Goal: Information Seeking & Learning: Find specific fact

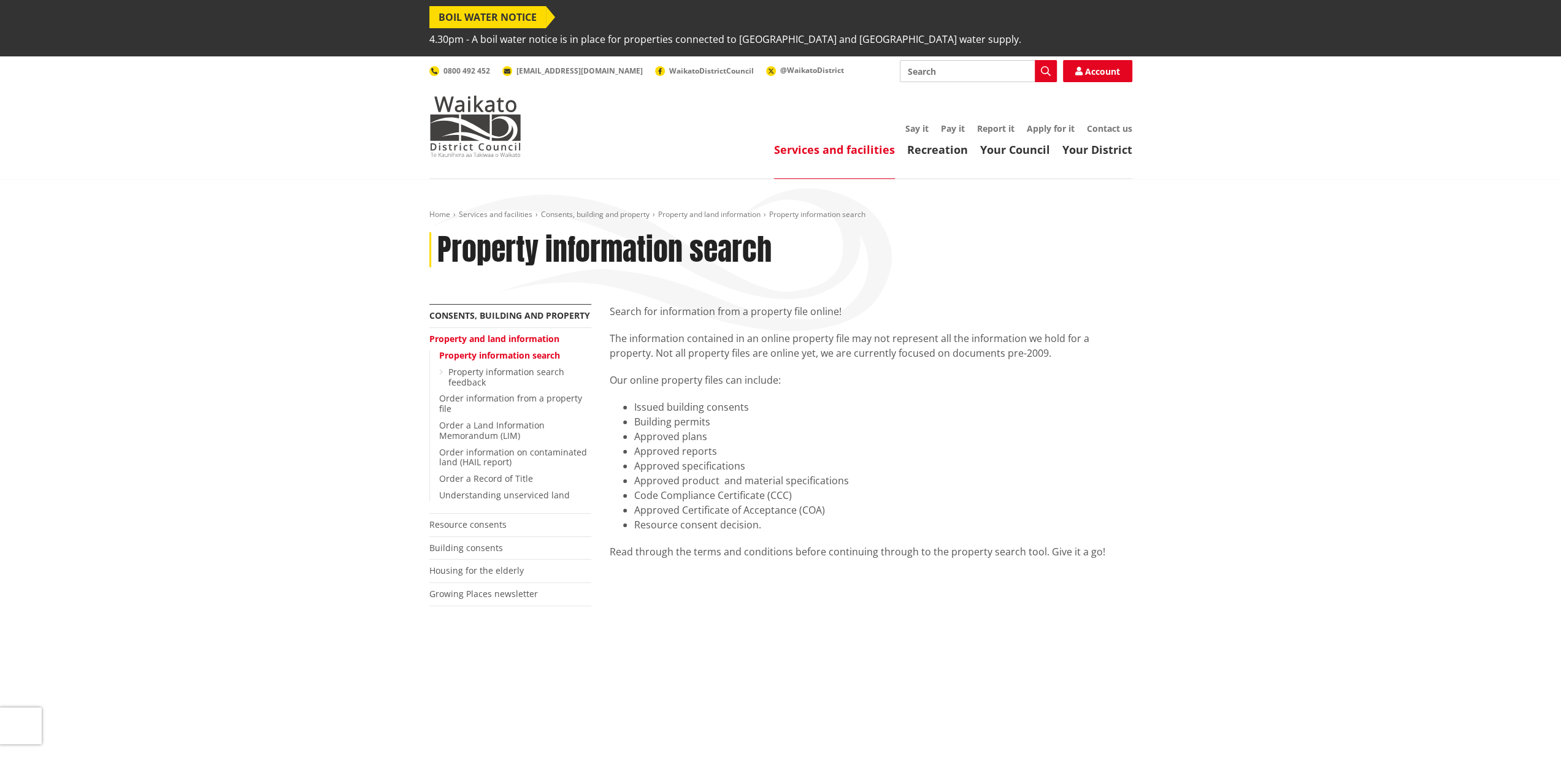
click at [940, 60] on input "Search" at bounding box center [978, 71] width 157 height 22
type input "44 oliver road cambridge"
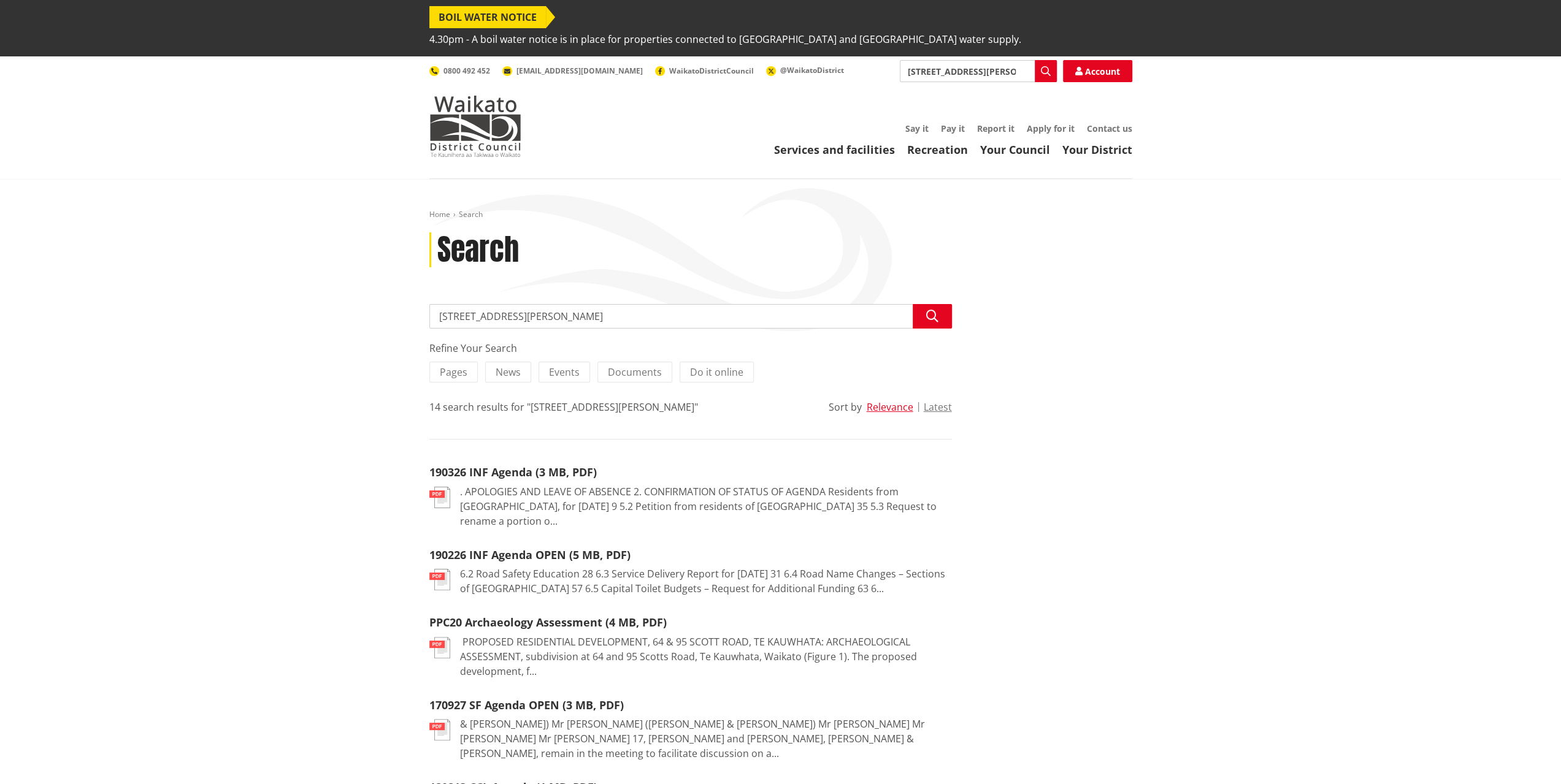
click at [1019, 60] on input "[STREET_ADDRESS][PERSON_NAME]" at bounding box center [978, 71] width 157 height 22
type input "valuations"
click at [1045, 67] on icon "button" at bounding box center [1045, 71] width 10 height 10
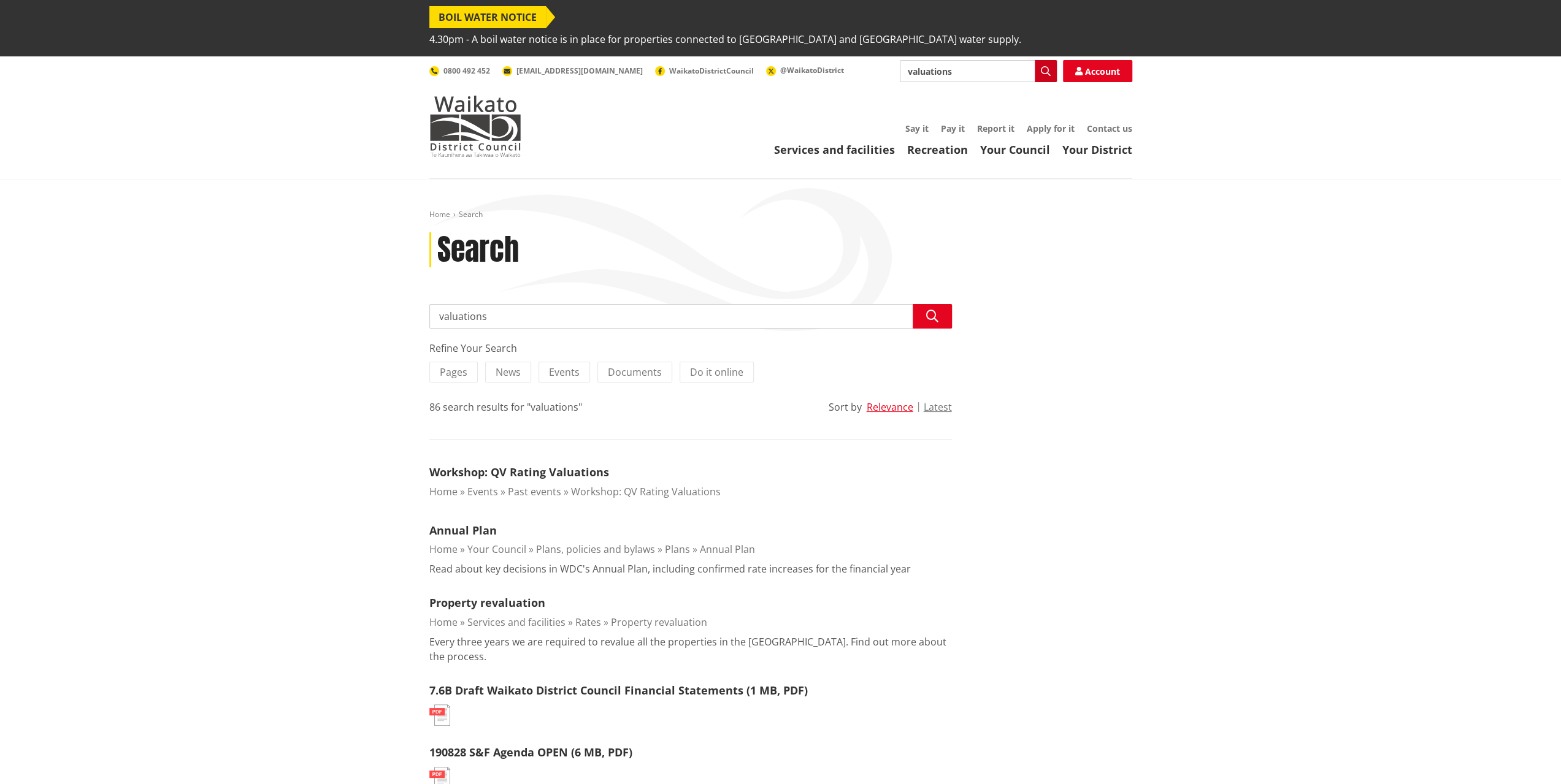
click at [1042, 60] on button "Search" at bounding box center [1045, 71] width 22 height 22
click at [548, 465] on link "Workshop: QV Rating Valuations" at bounding box center [519, 472] width 180 height 14
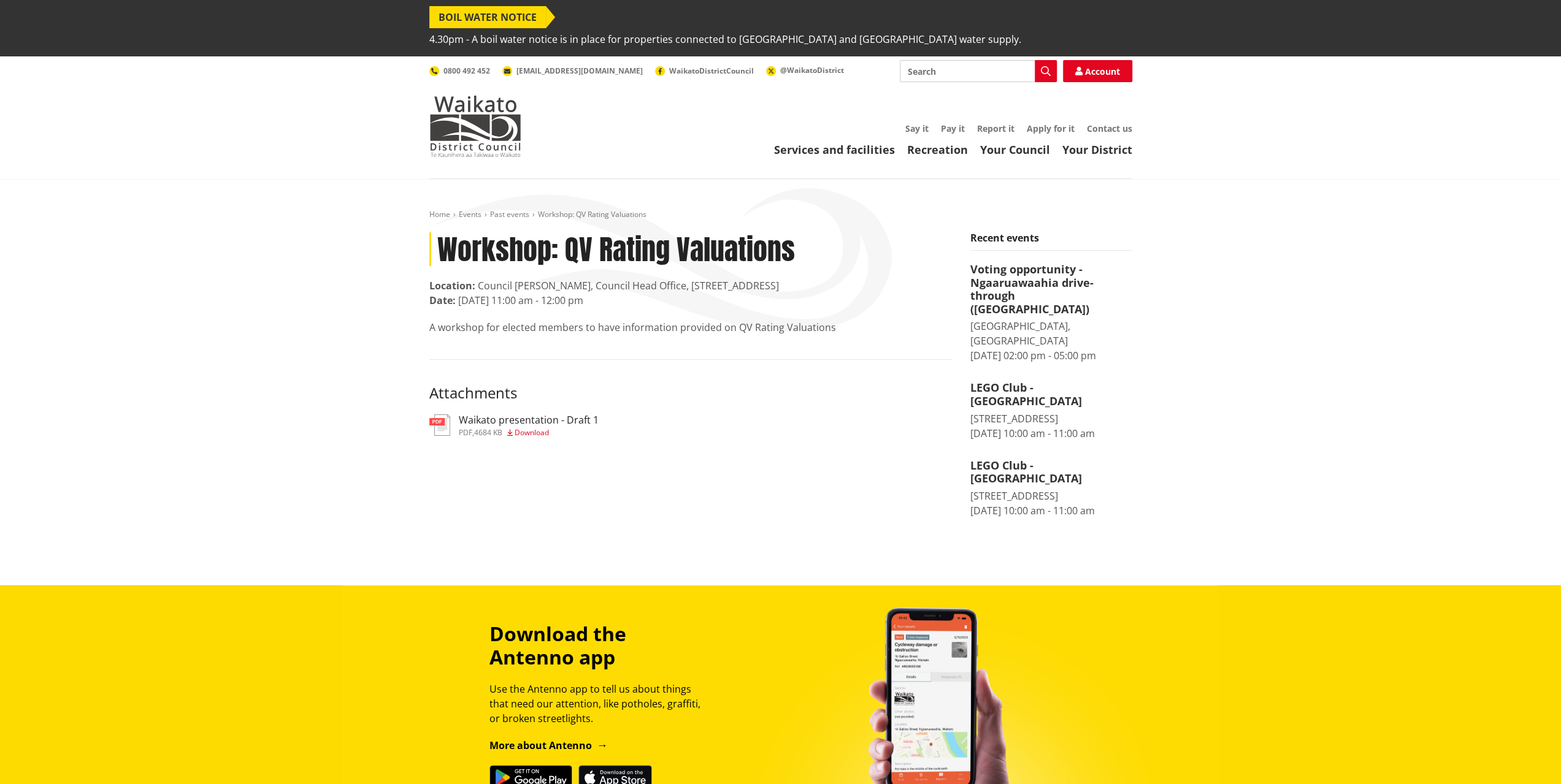
click at [553, 414] on h3 "Waikato presentation - Draft 1" at bounding box center [528, 420] width 140 height 12
click at [552, 66] on span "[EMAIL_ADDRESS][DOMAIN_NAME]" at bounding box center [580, 71] width 127 height 10
click at [847, 142] on link "Services and facilities" at bounding box center [834, 149] width 121 height 14
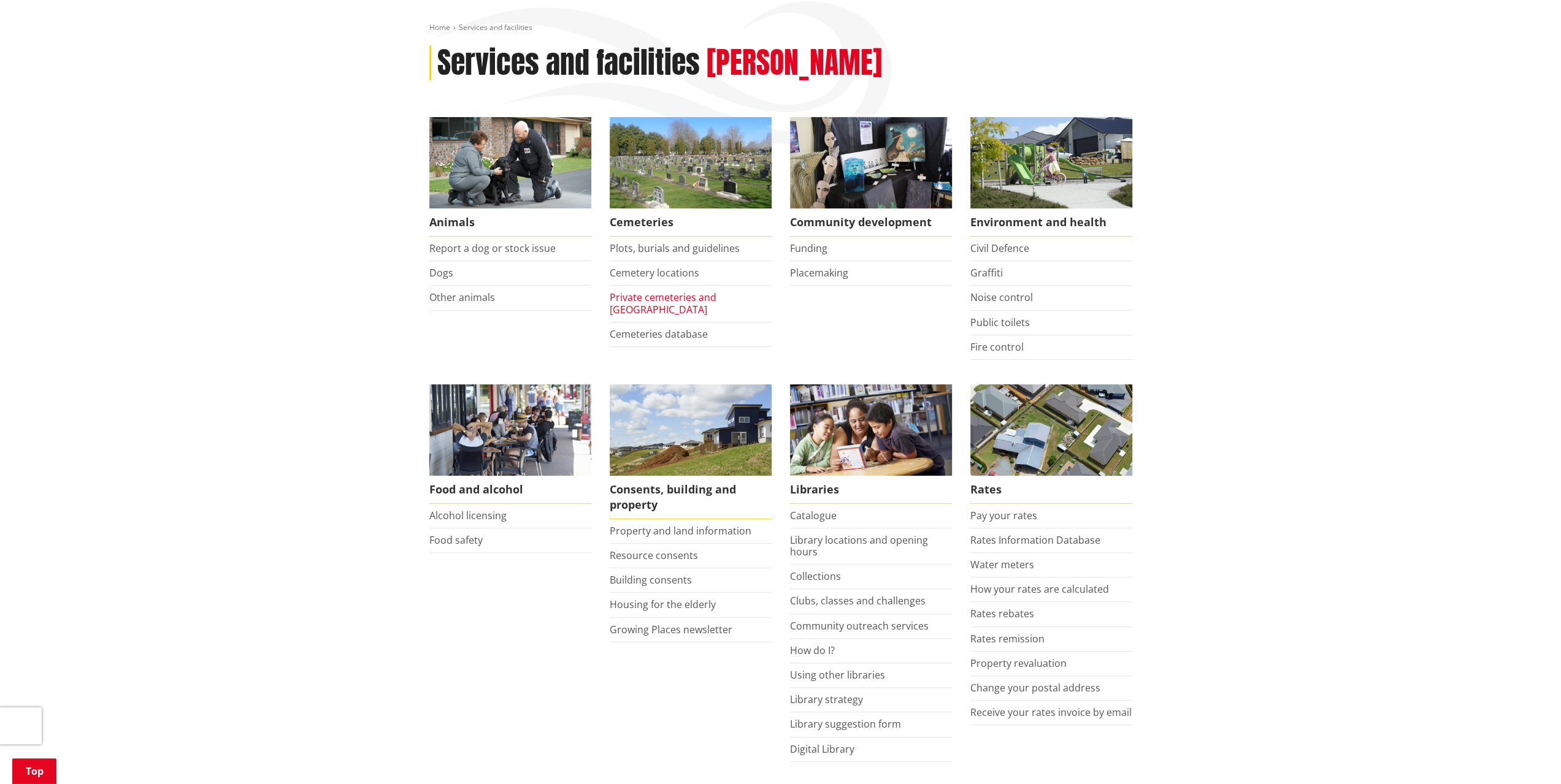
scroll to position [306, 0]
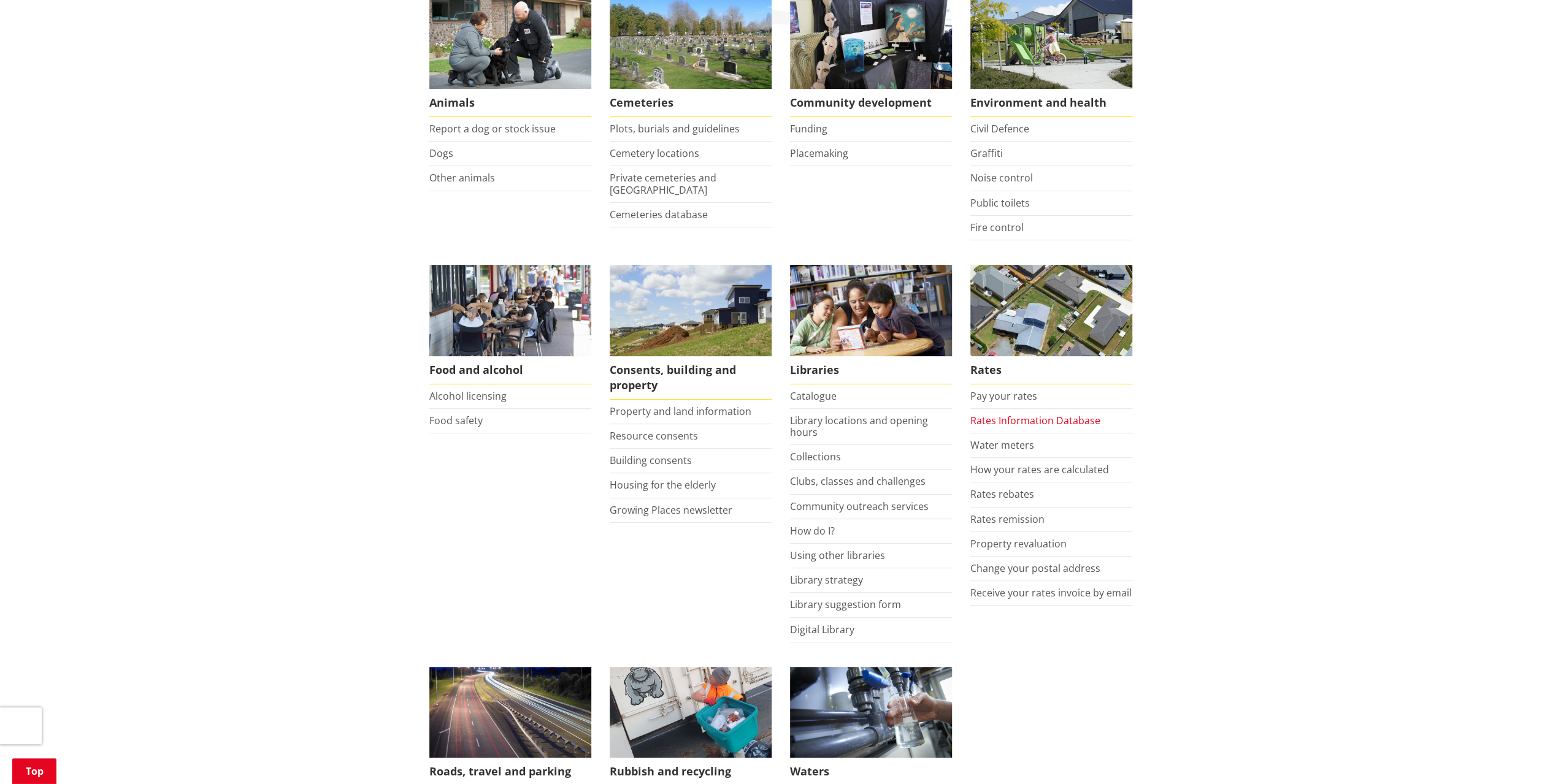
click at [1010, 414] on link "Rates Information Database" at bounding box center [1035, 420] width 130 height 14
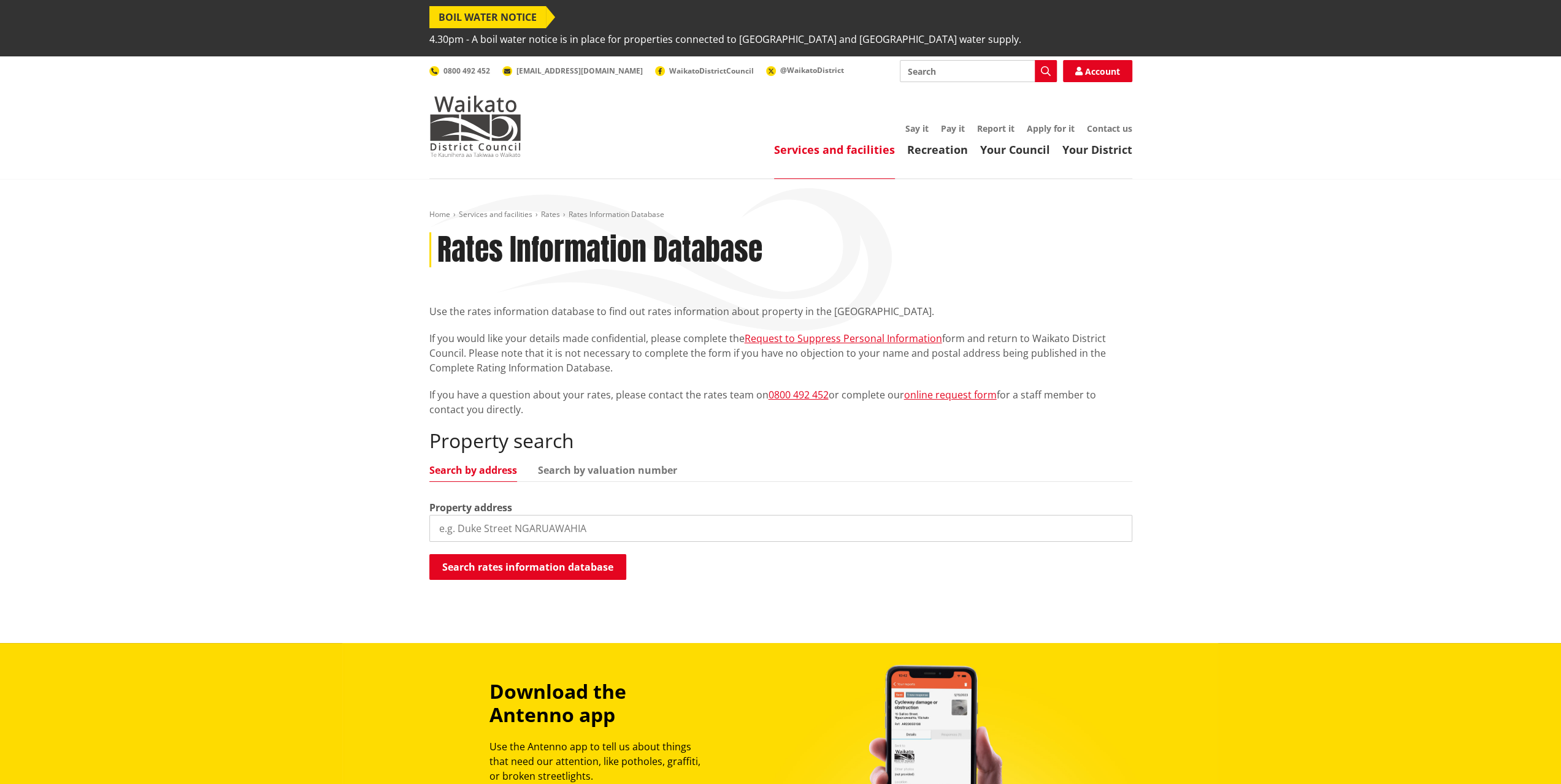
click at [483, 515] on input "search" at bounding box center [780, 529] width 703 height 27
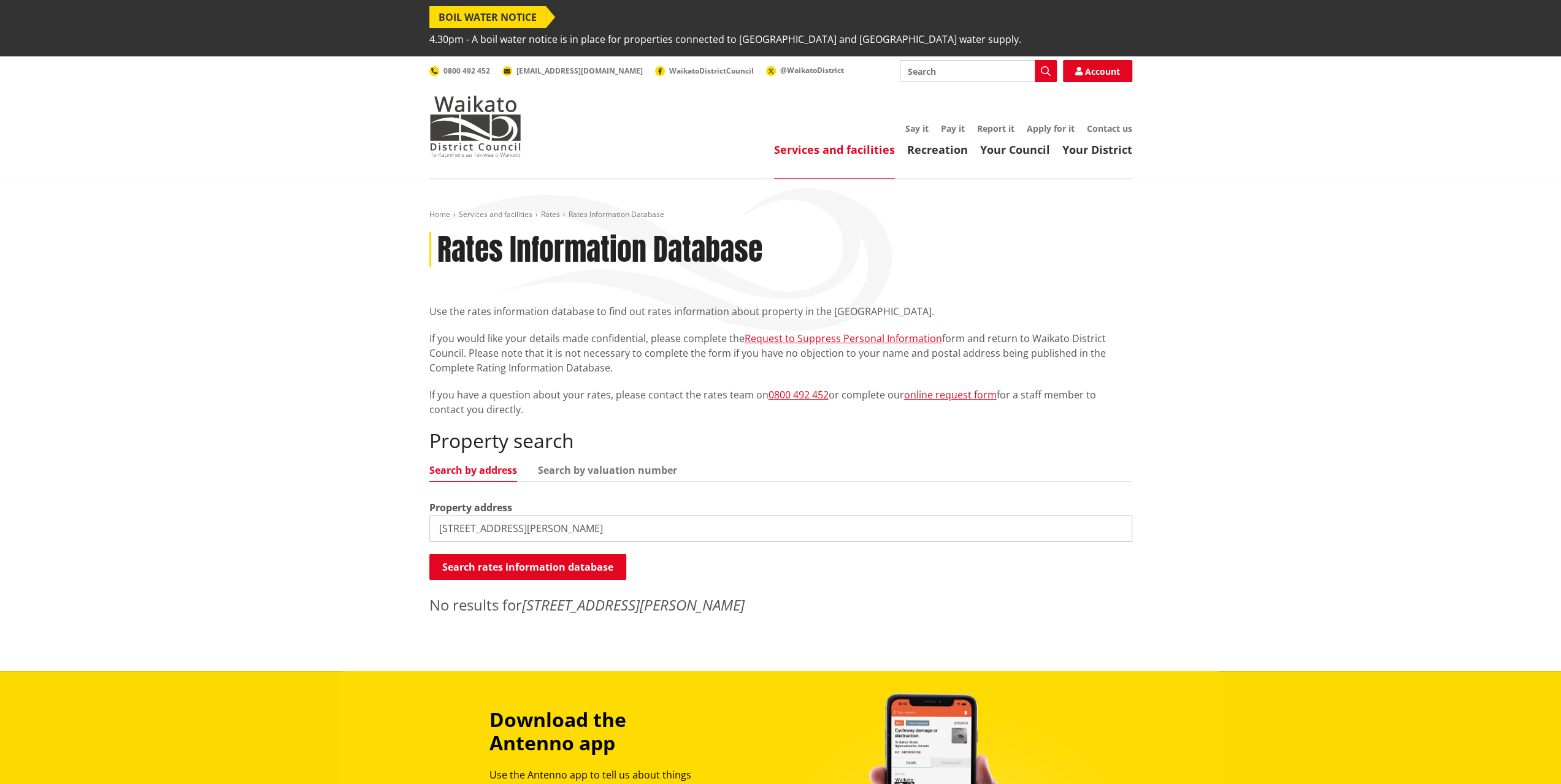
click at [565, 515] on input "[STREET_ADDRESS][PERSON_NAME]" at bounding box center [780, 529] width 703 height 27
type input "[STREET_ADDRESS][PERSON_NAME]"
drag, startPoint x: 469, startPoint y: 507, endPoint x: 702, endPoint y: 523, distance: 233.5
click at [702, 523] on div "Property search Search by address Search by valuation number Property address 4…" at bounding box center [780, 522] width 703 height 187
click at [649, 515] on input "44 oliver road cambridge waikato" at bounding box center [780, 529] width 703 height 27
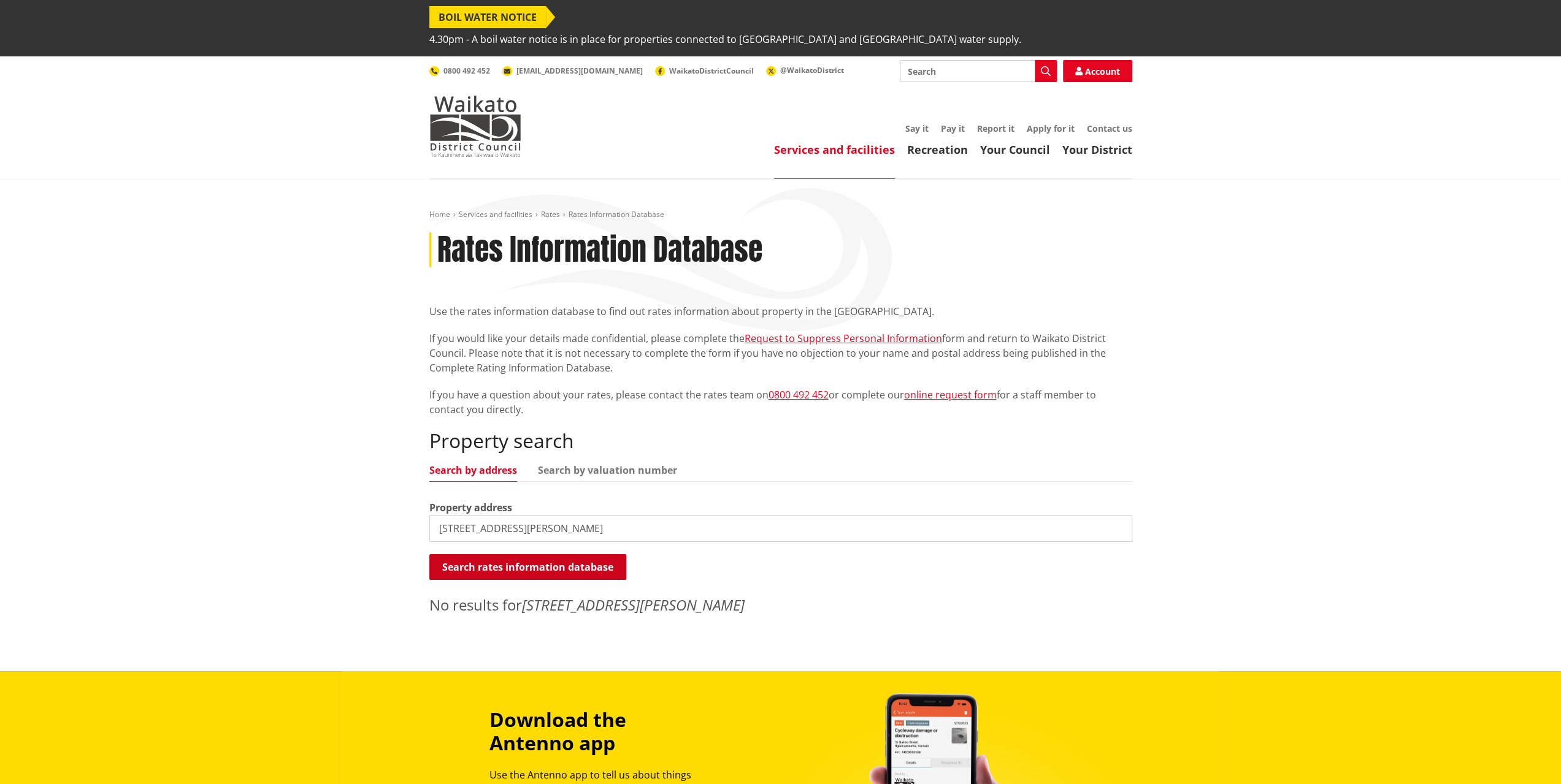
click at [598, 554] on button "Search rates information database" at bounding box center [528, 567] width 197 height 26
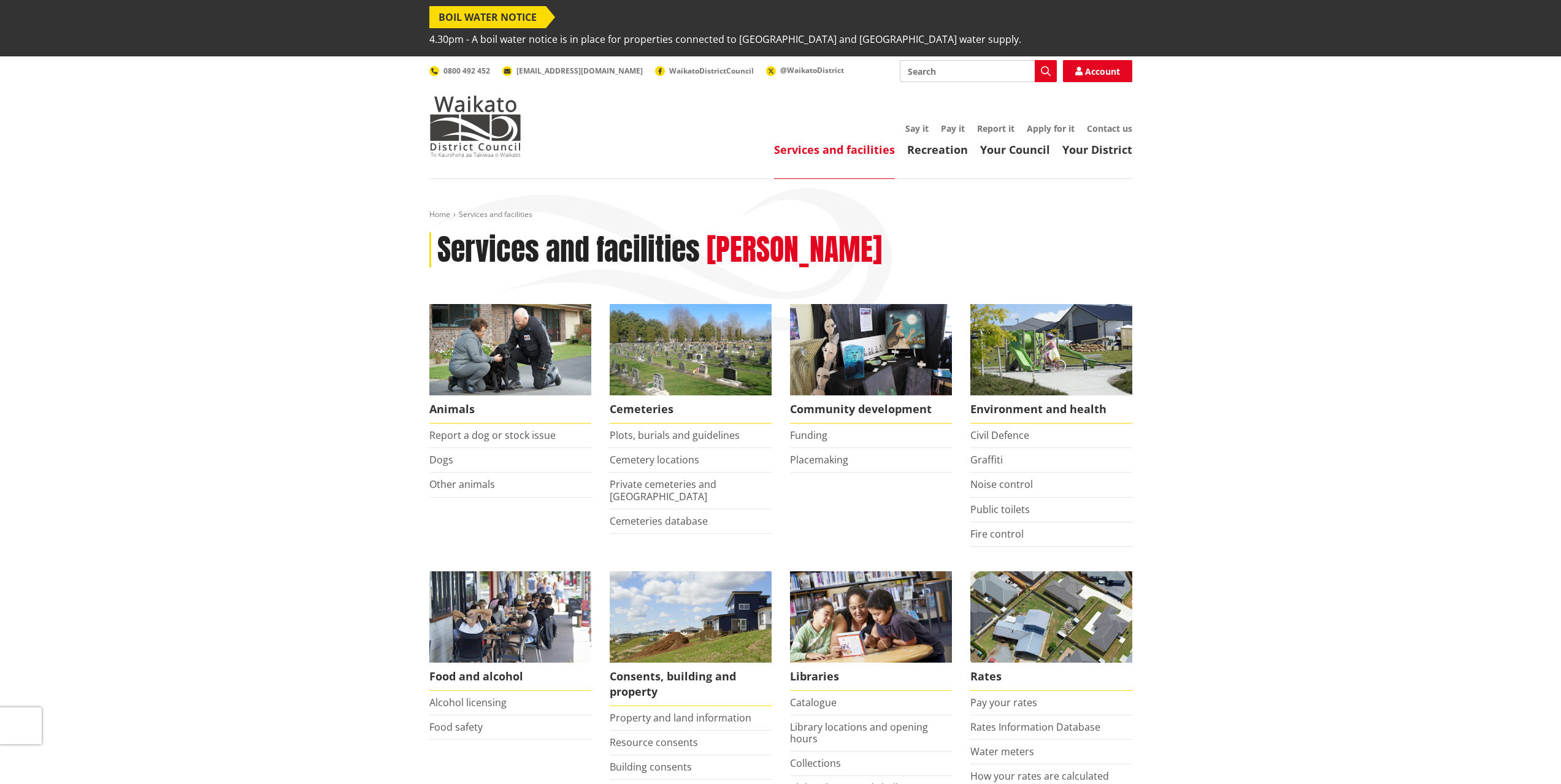
scroll to position [306, 0]
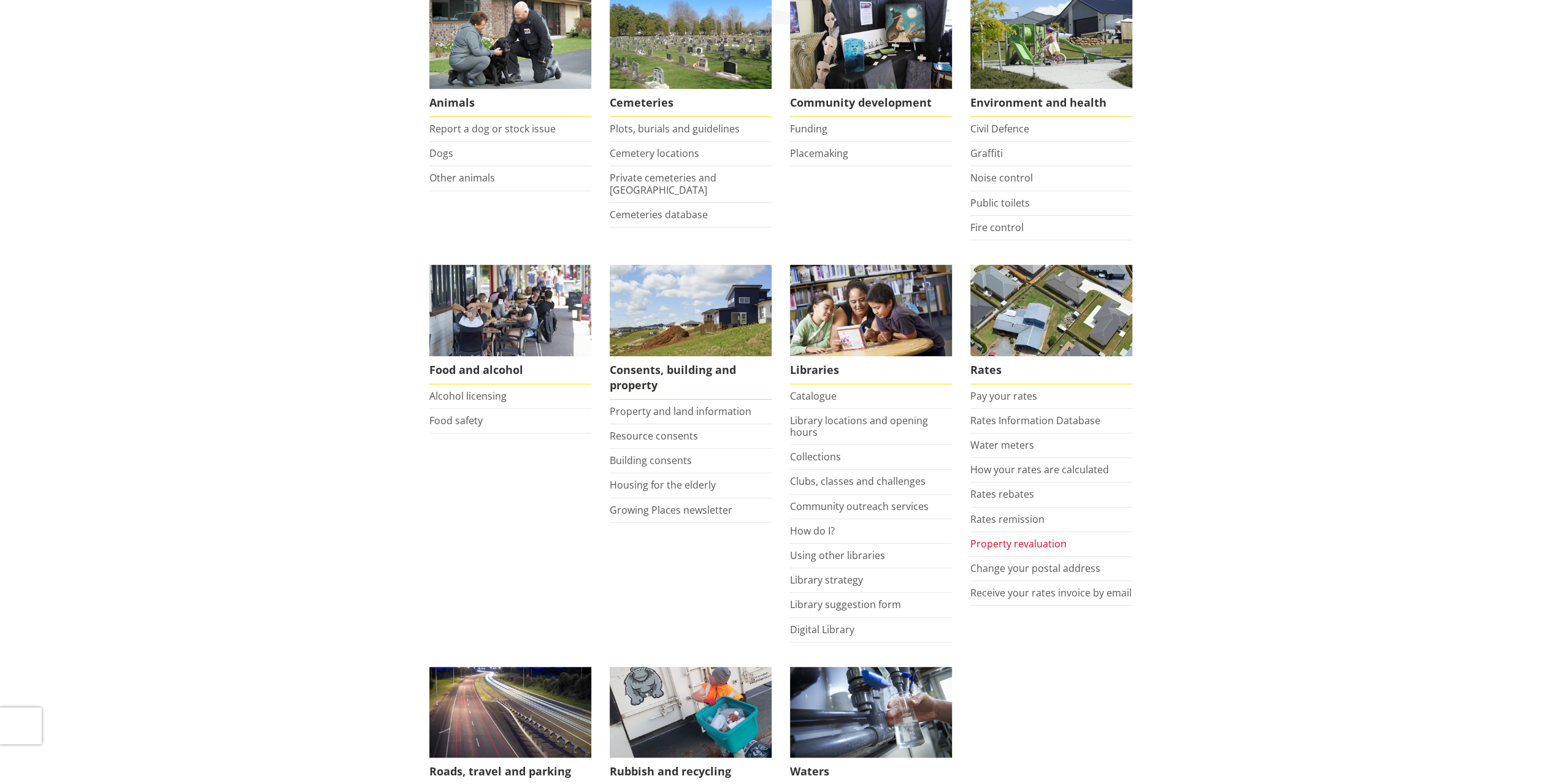
click at [1018, 537] on link "Property revaluation" at bounding box center [1018, 544] width 96 height 14
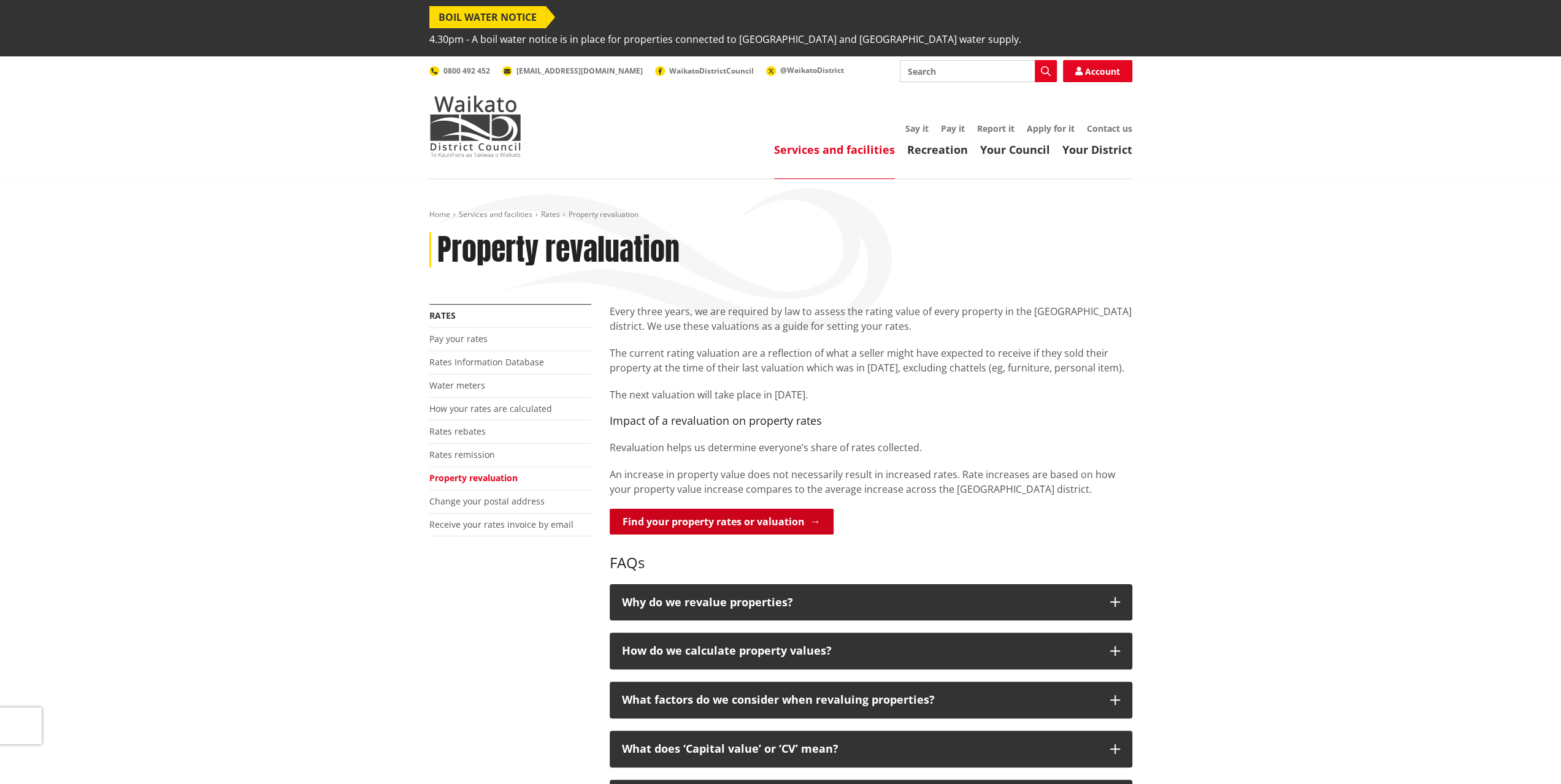
click at [783, 509] on link "Find your property rates or valuation" at bounding box center [721, 522] width 224 height 26
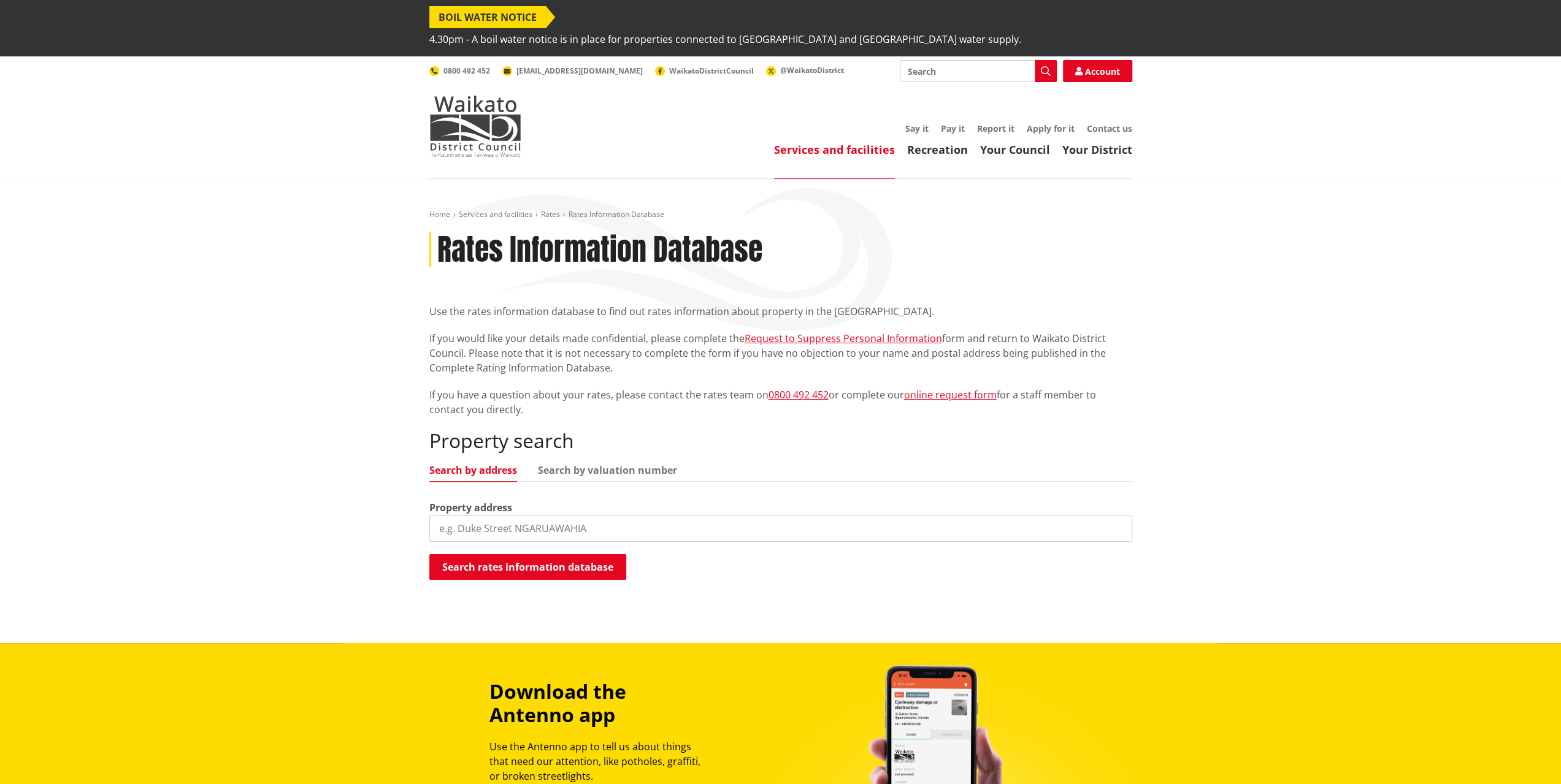
click at [472, 515] on input "search" at bounding box center [780, 529] width 703 height 27
type input "[STREET_ADDRESS][PERSON_NAME]"
